Goal: Book appointment/travel/reservation

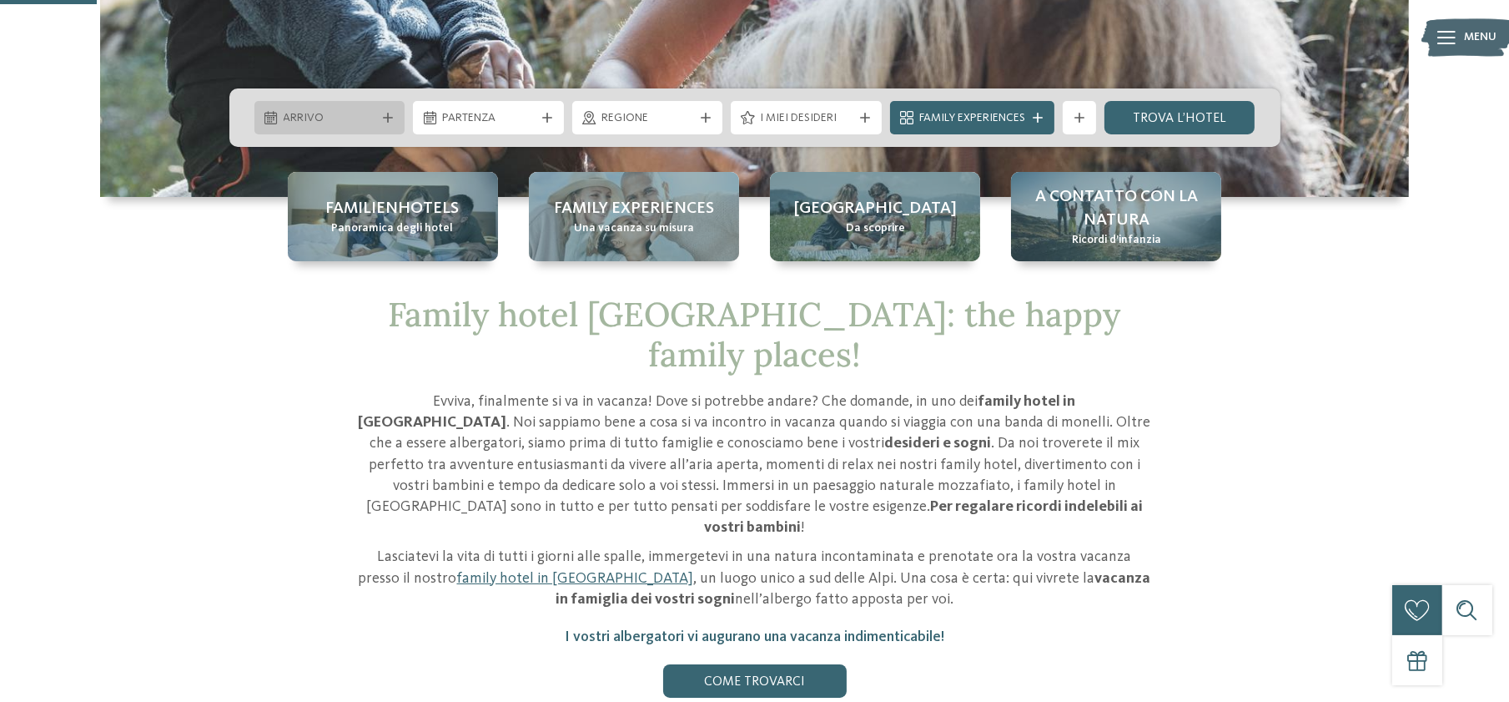
click at [390, 123] on div "Arrivo" at bounding box center [329, 117] width 151 height 33
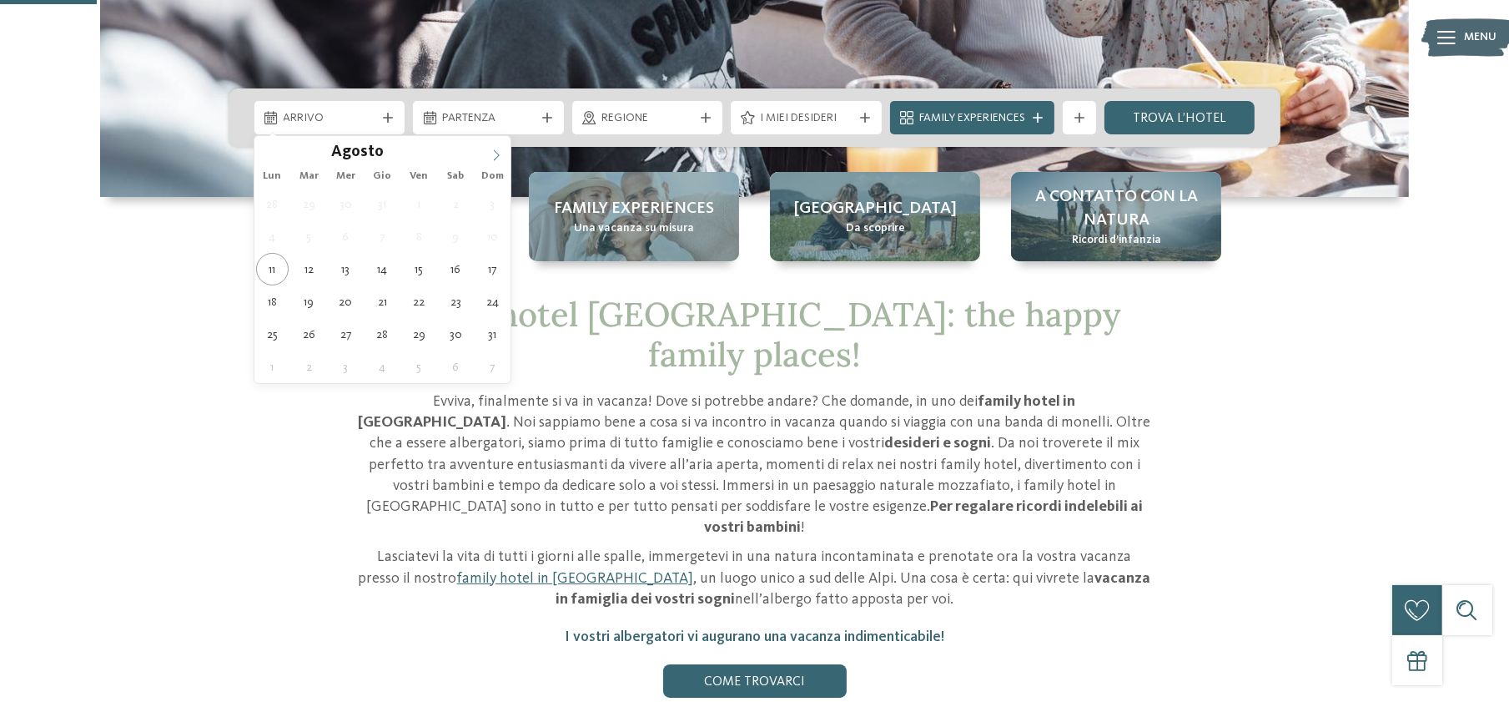
click at [499, 149] on icon at bounding box center [496, 155] width 12 height 12
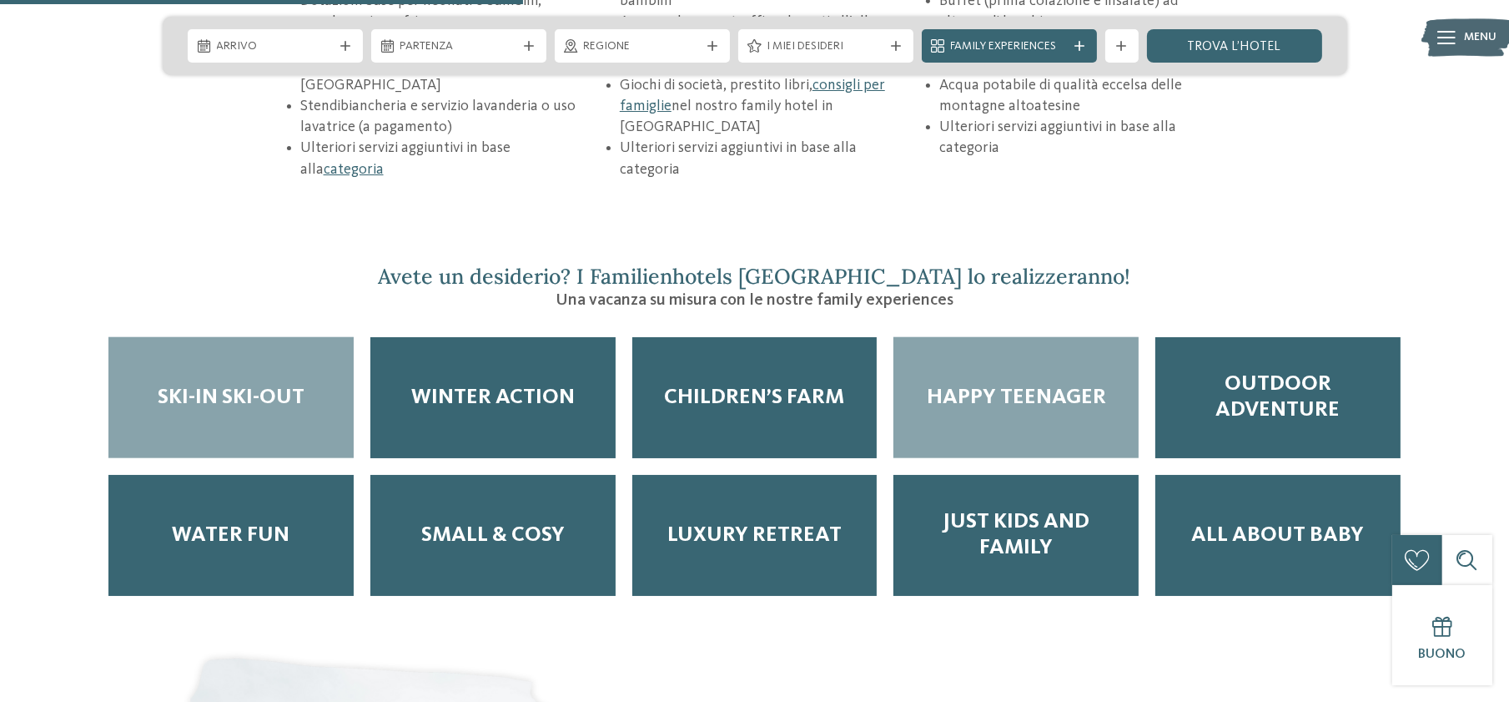
scroll to position [2780, 0]
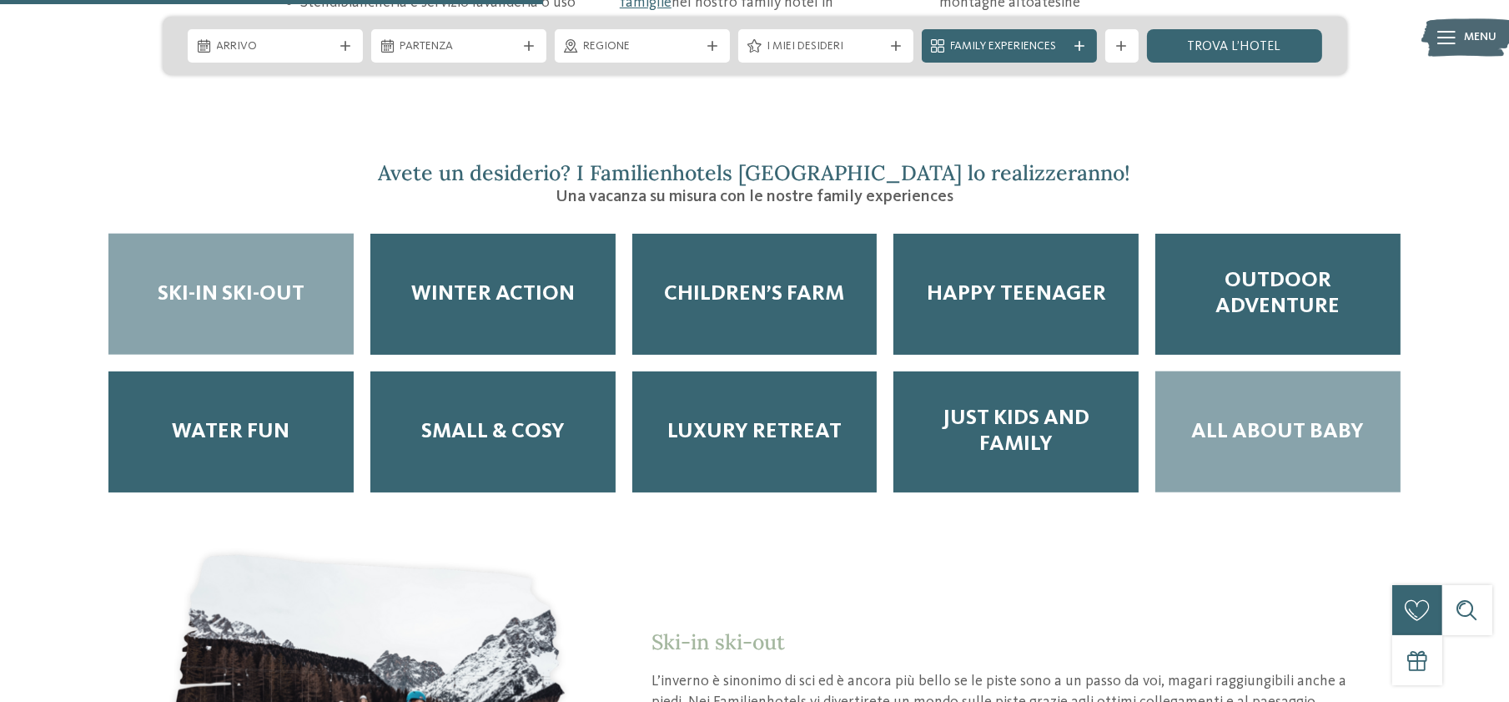
click at [1276, 419] on span "All about baby" at bounding box center [1278, 432] width 173 height 26
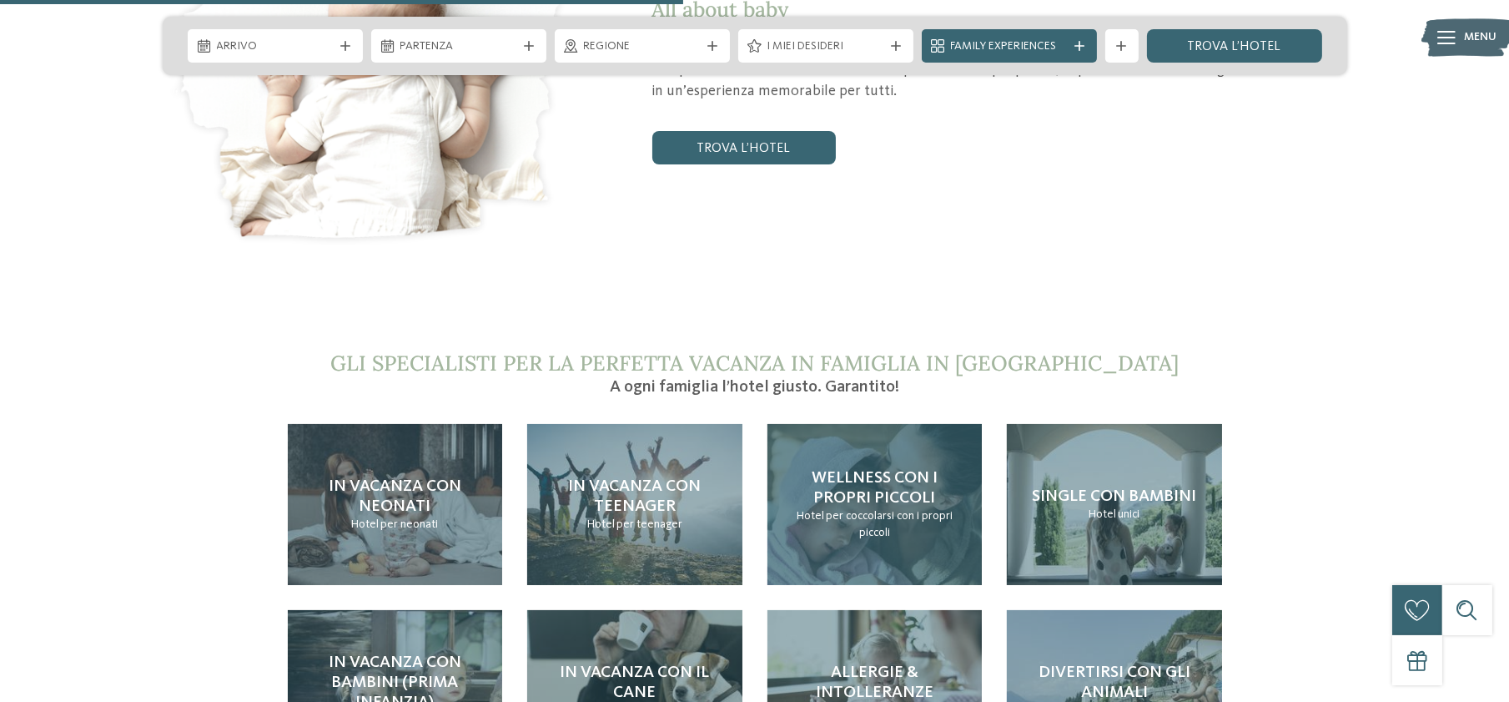
scroll to position [3521, 0]
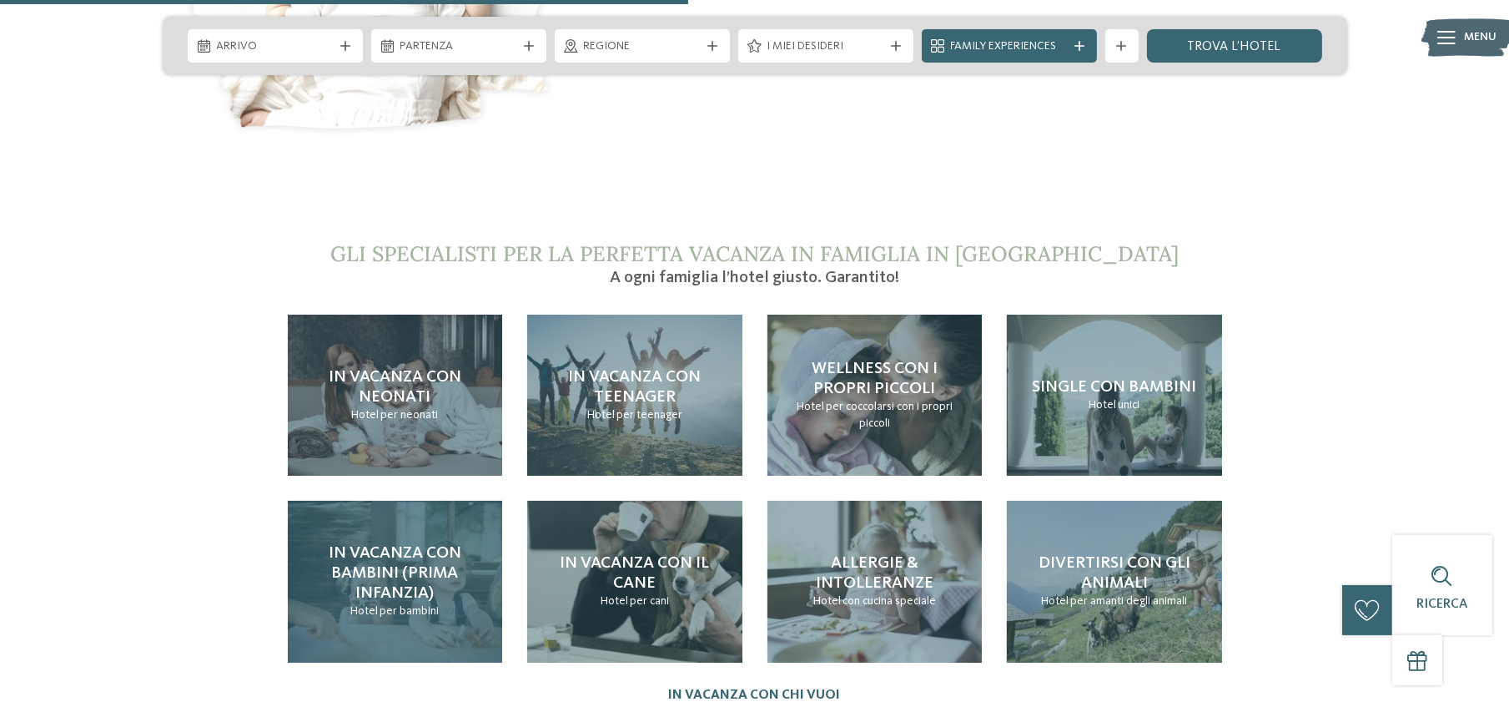
click at [424, 545] on span "In vacanza con bambini (prima infanzia)" at bounding box center [395, 573] width 133 height 57
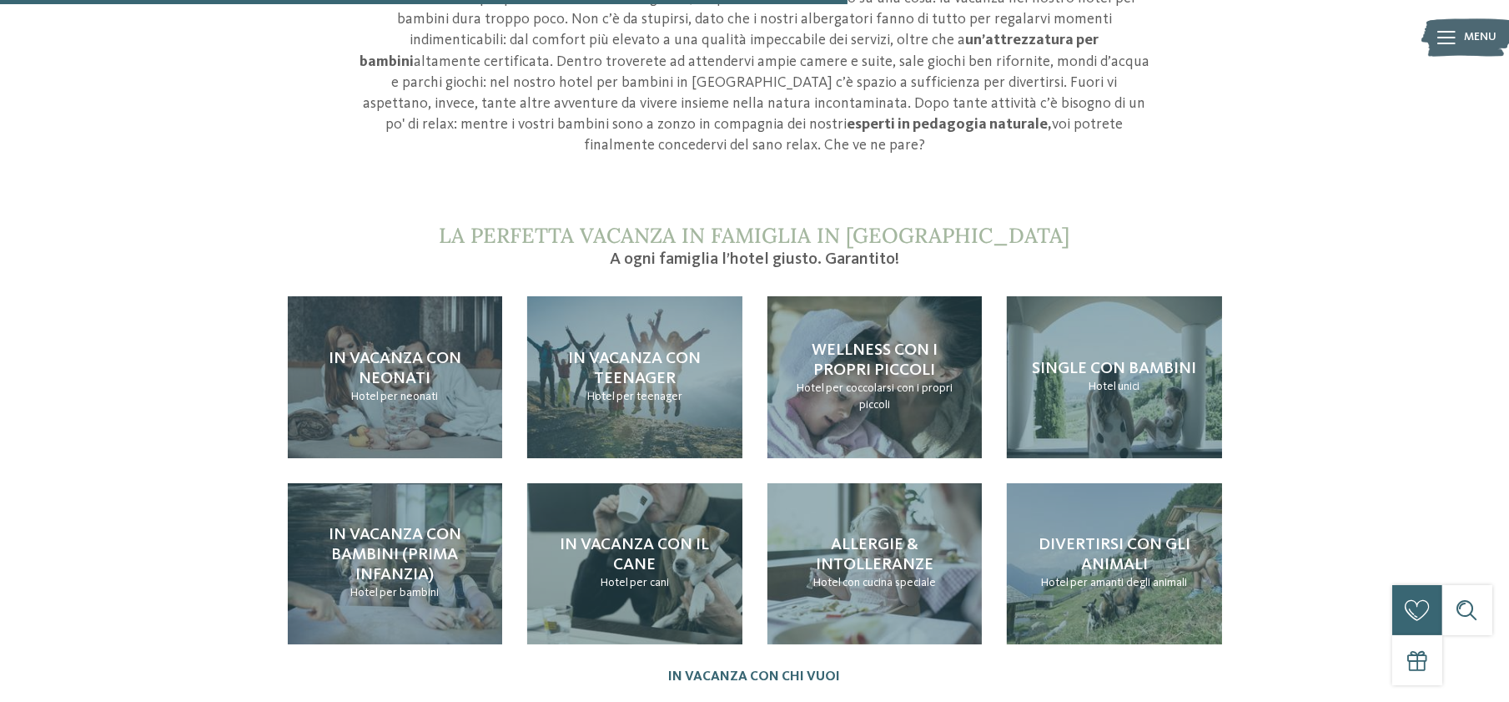
scroll to position [1475, 0]
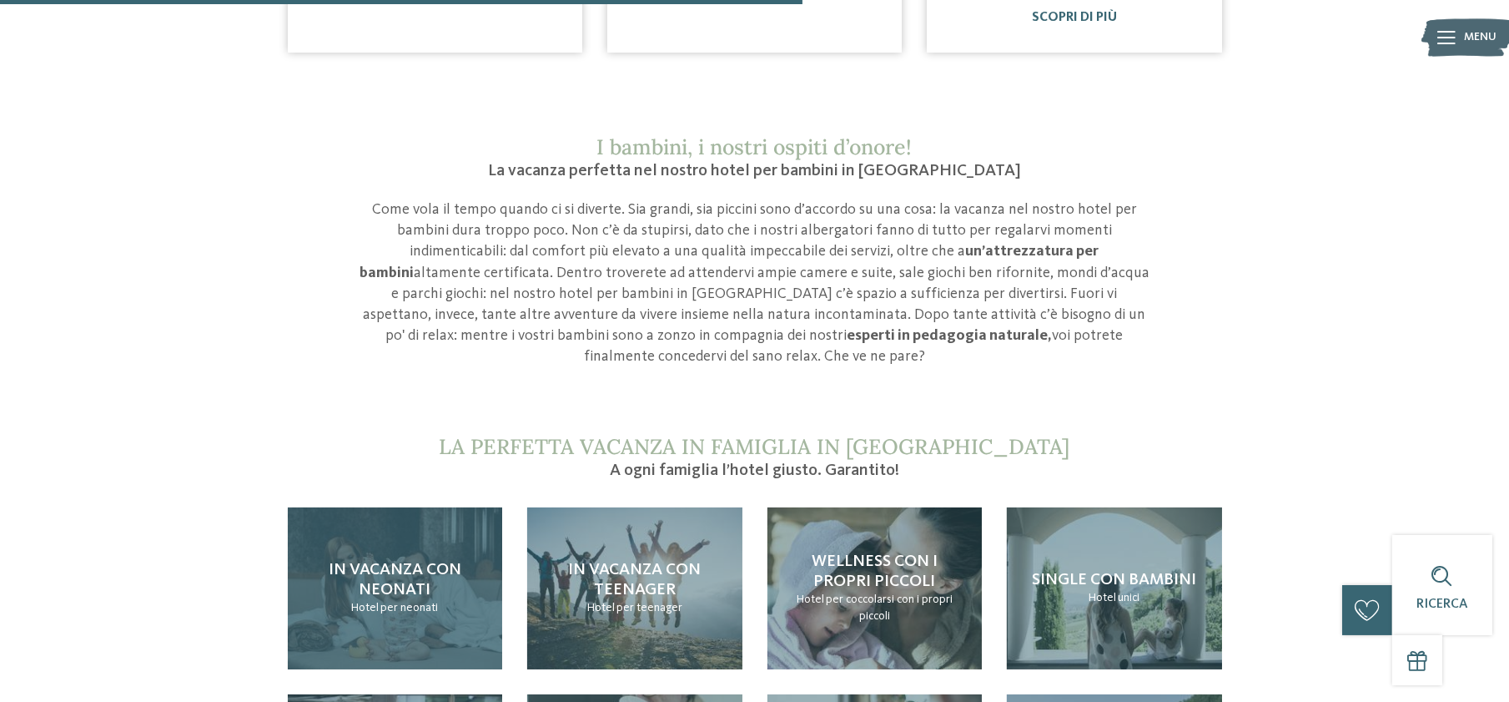
click at [436, 601] on span "per neonati" at bounding box center [409, 607] width 58 height 12
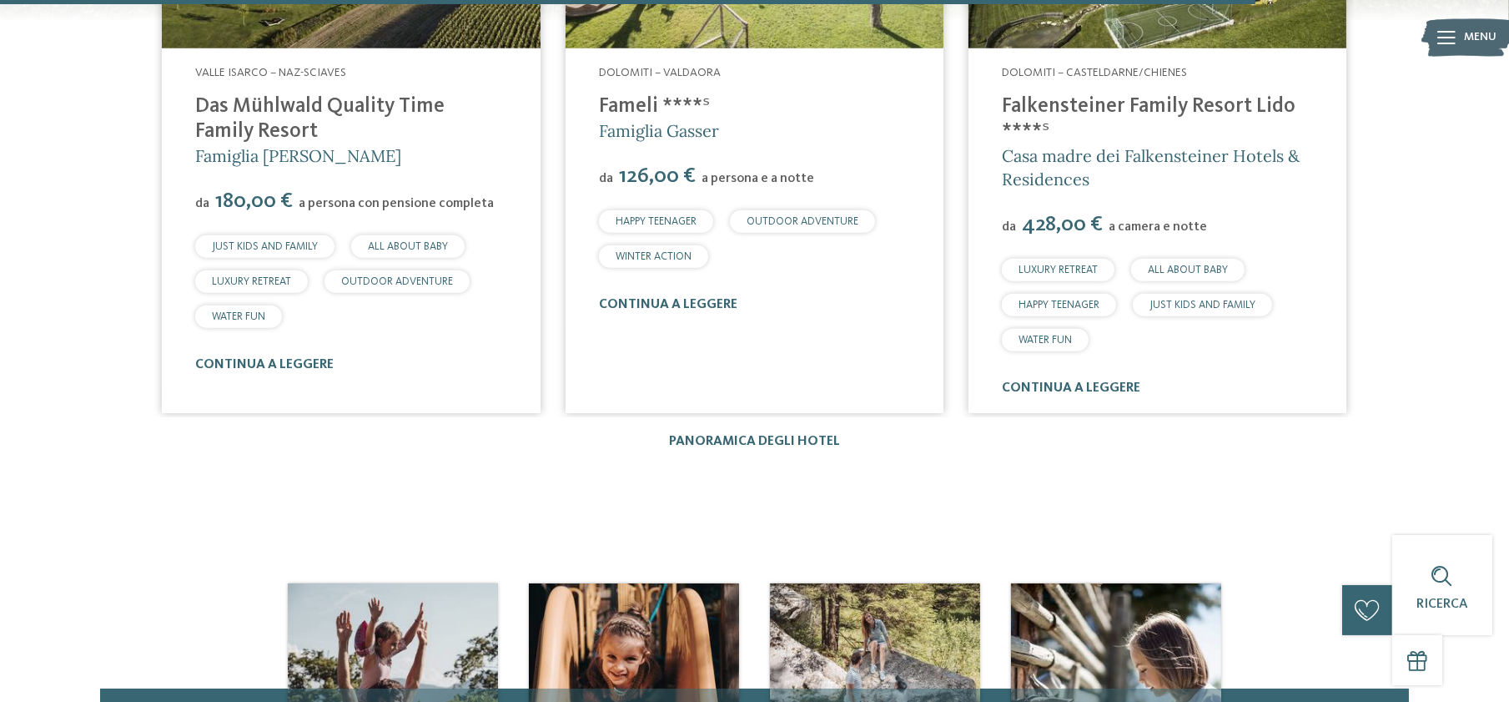
scroll to position [3058, 0]
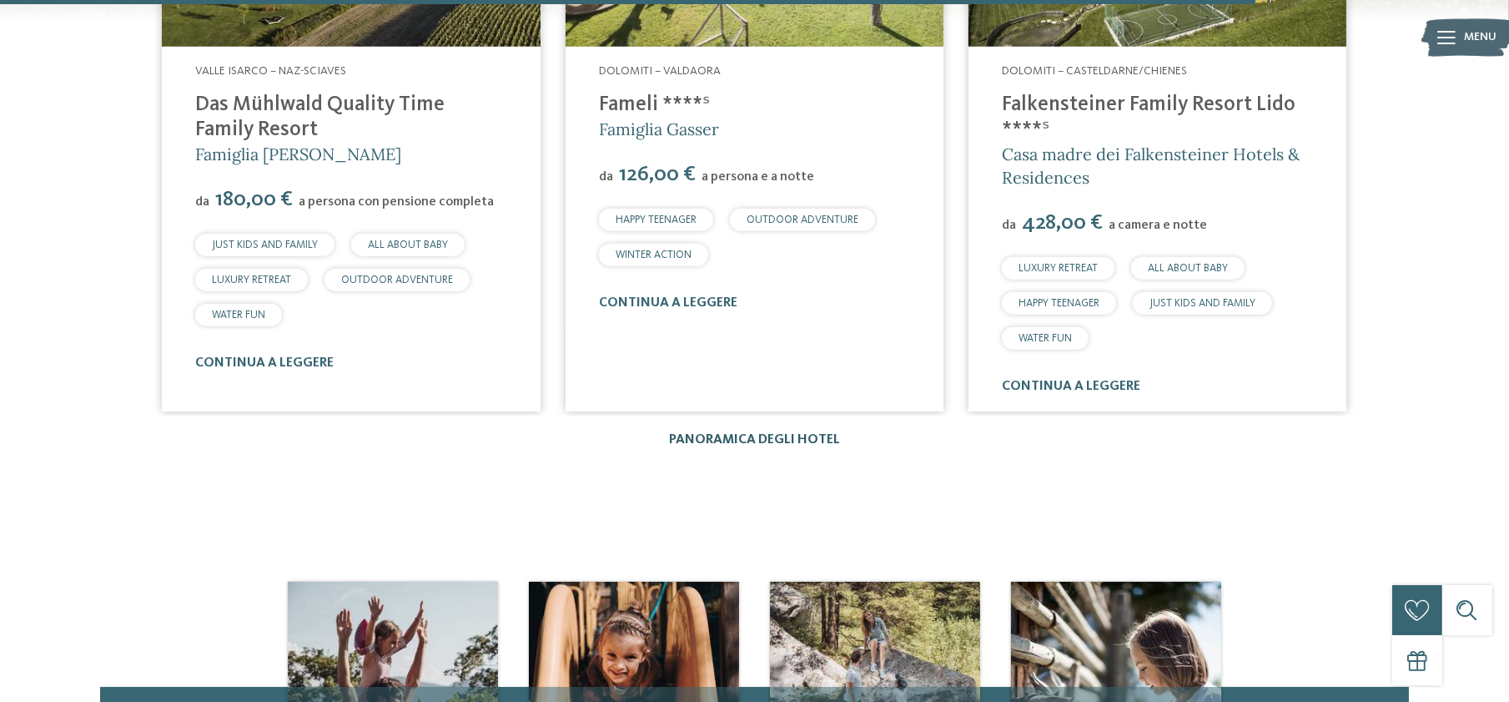
click at [763, 433] on link "Panoramica degli hotel" at bounding box center [754, 439] width 171 height 13
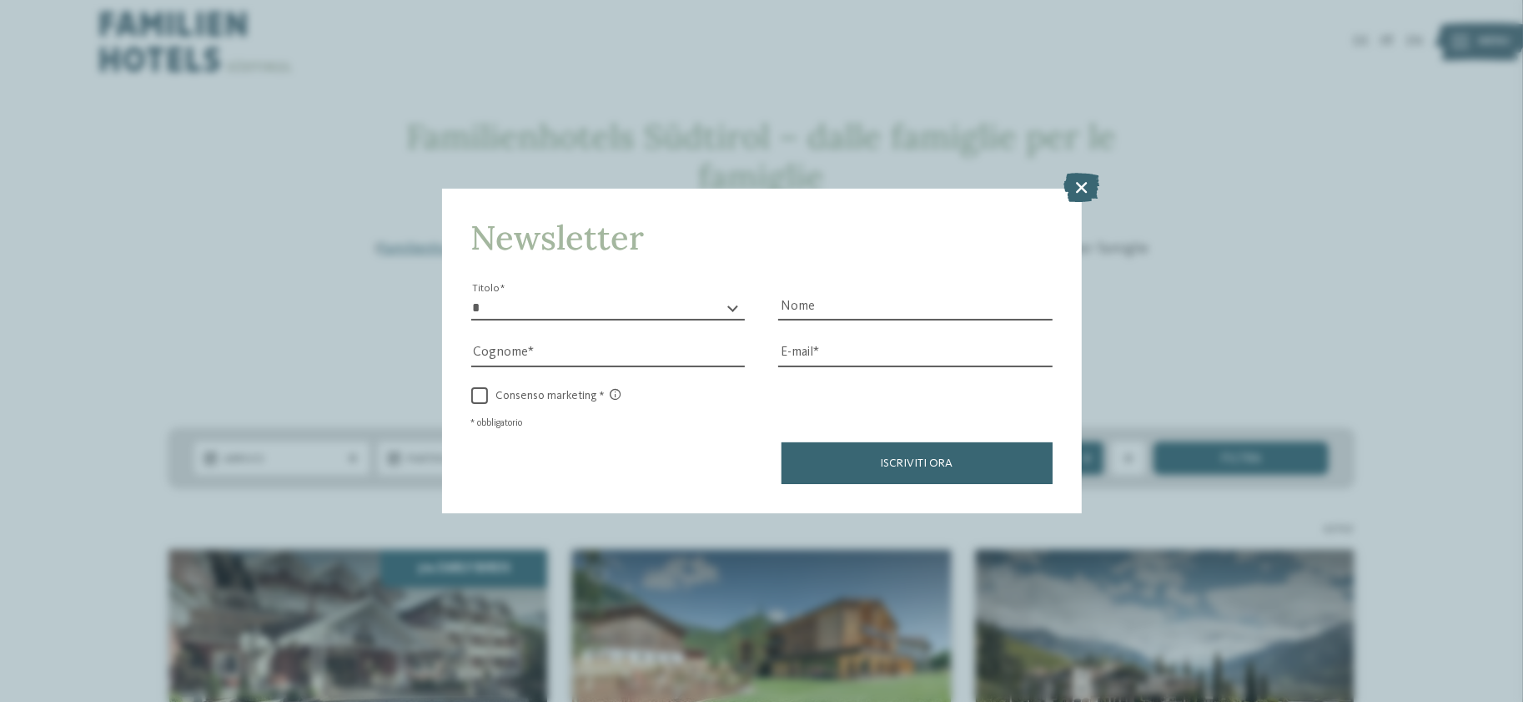
drag, startPoint x: 1084, startPoint y: 182, endPoint x: 373, endPoint y: 7, distance: 732.8
click at [1086, 182] on icon at bounding box center [1082, 188] width 36 height 29
